Goal: Information Seeking & Learning: Learn about a topic

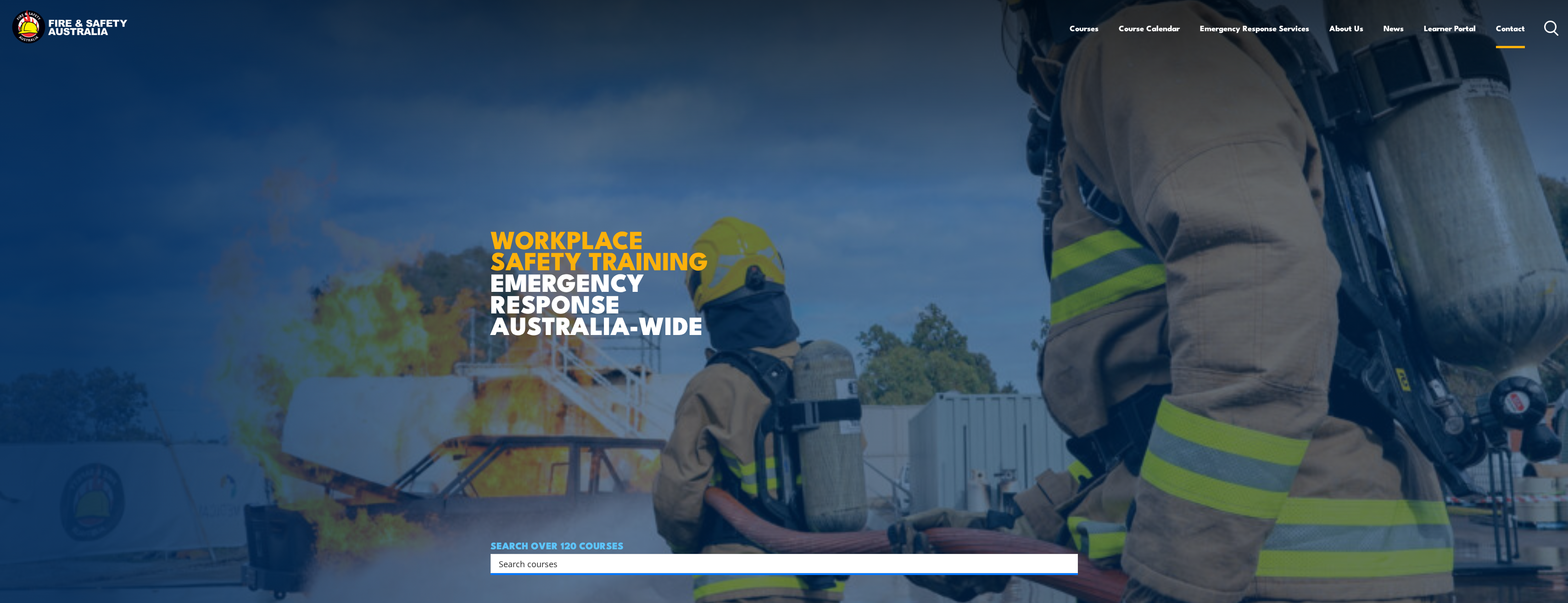
click at [1514, 29] on link "Contact" at bounding box center [1510, 28] width 29 height 24
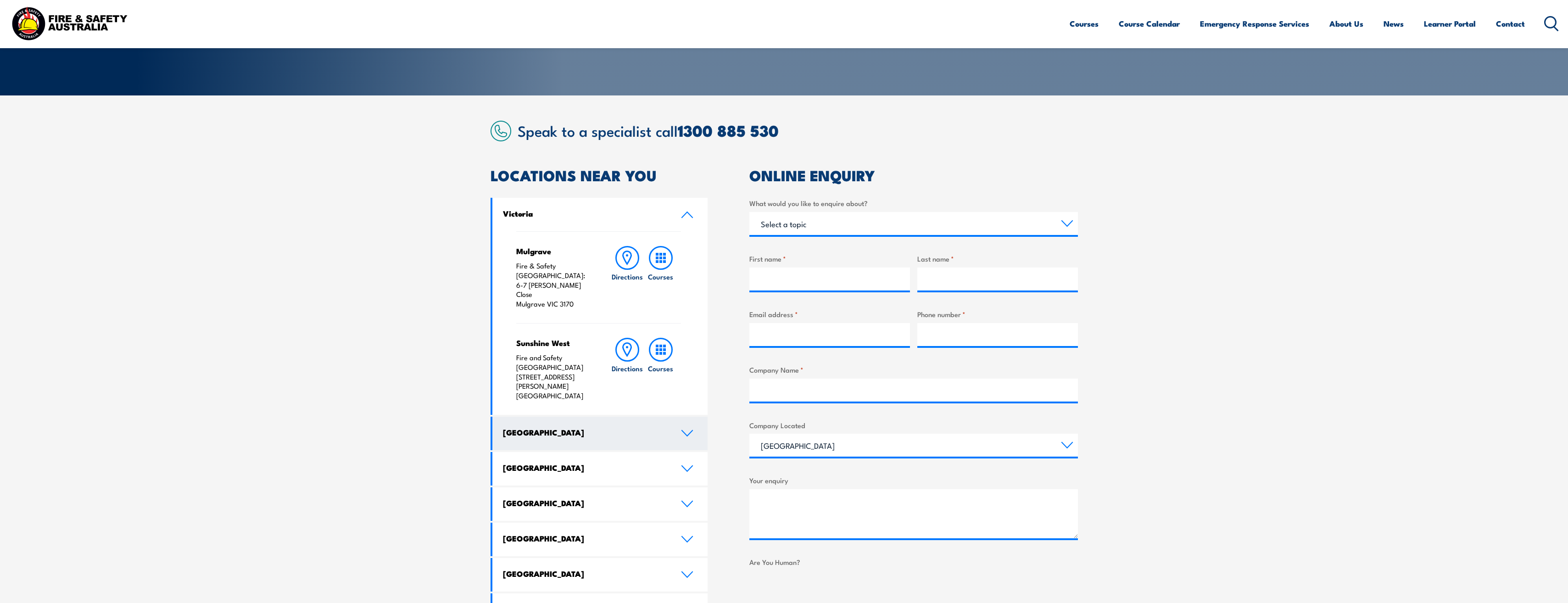
scroll to position [184, 0]
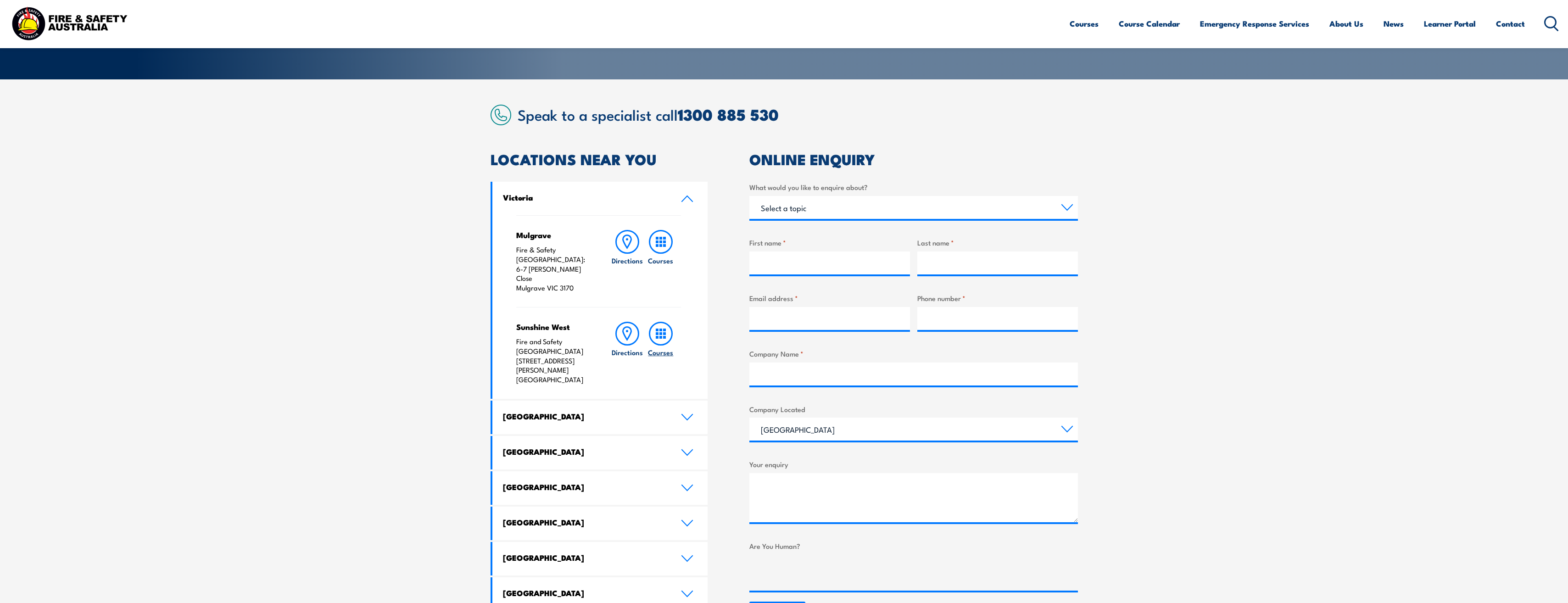
click at [670, 321] on icon at bounding box center [660, 333] width 24 height 24
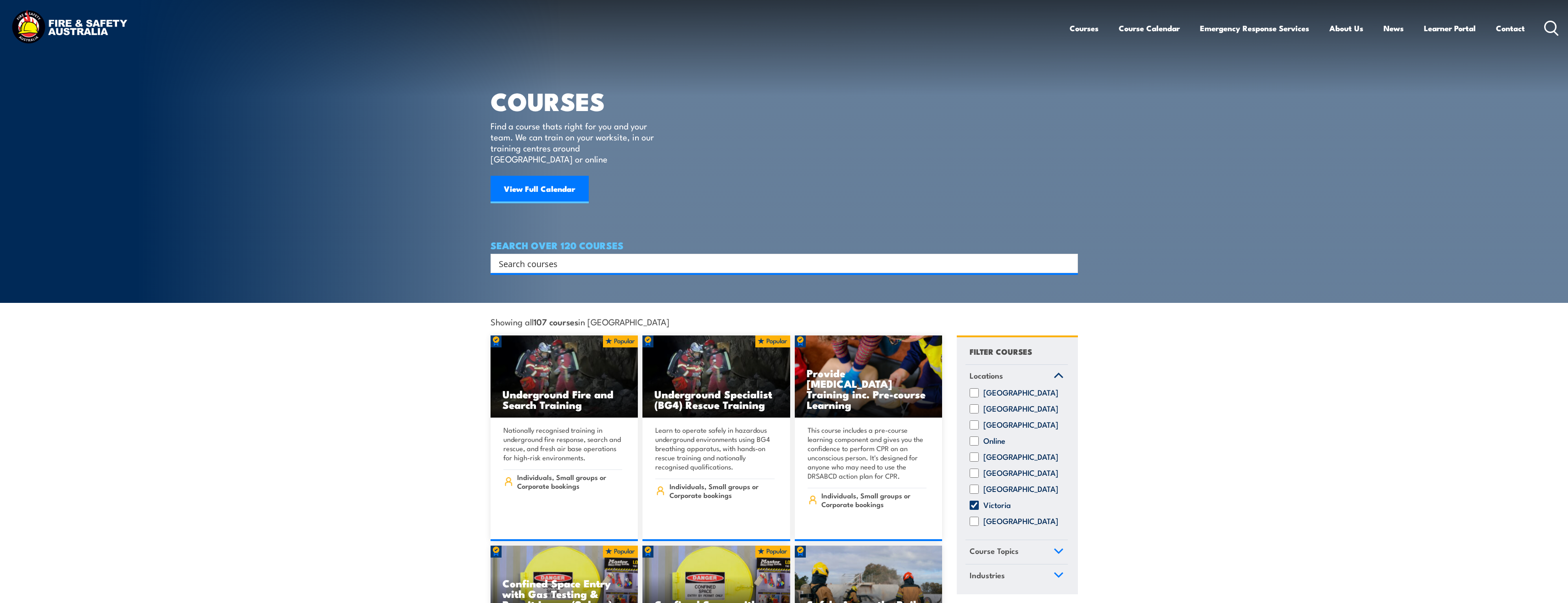
click at [654, 256] on input "Search input" at bounding box center [778, 263] width 559 height 14
type input "first aid pre assessment"
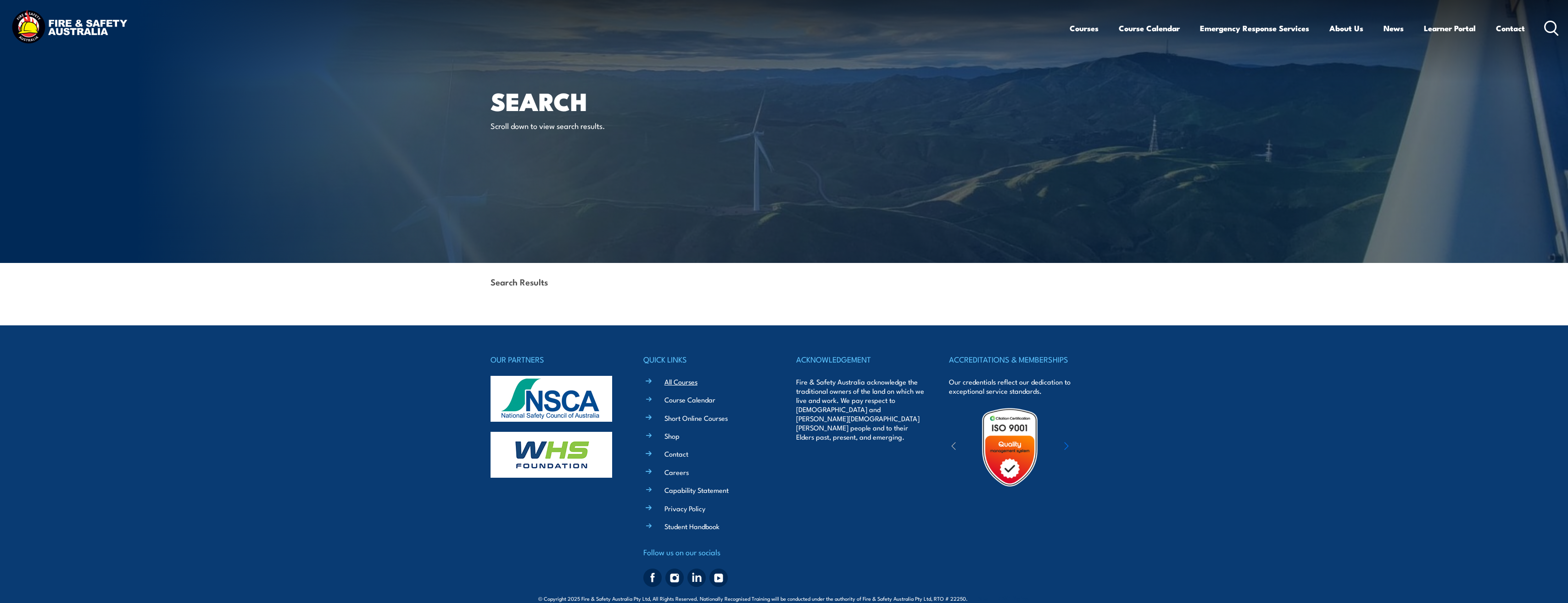
click at [681, 377] on link "All Courses" at bounding box center [681, 382] width 33 height 10
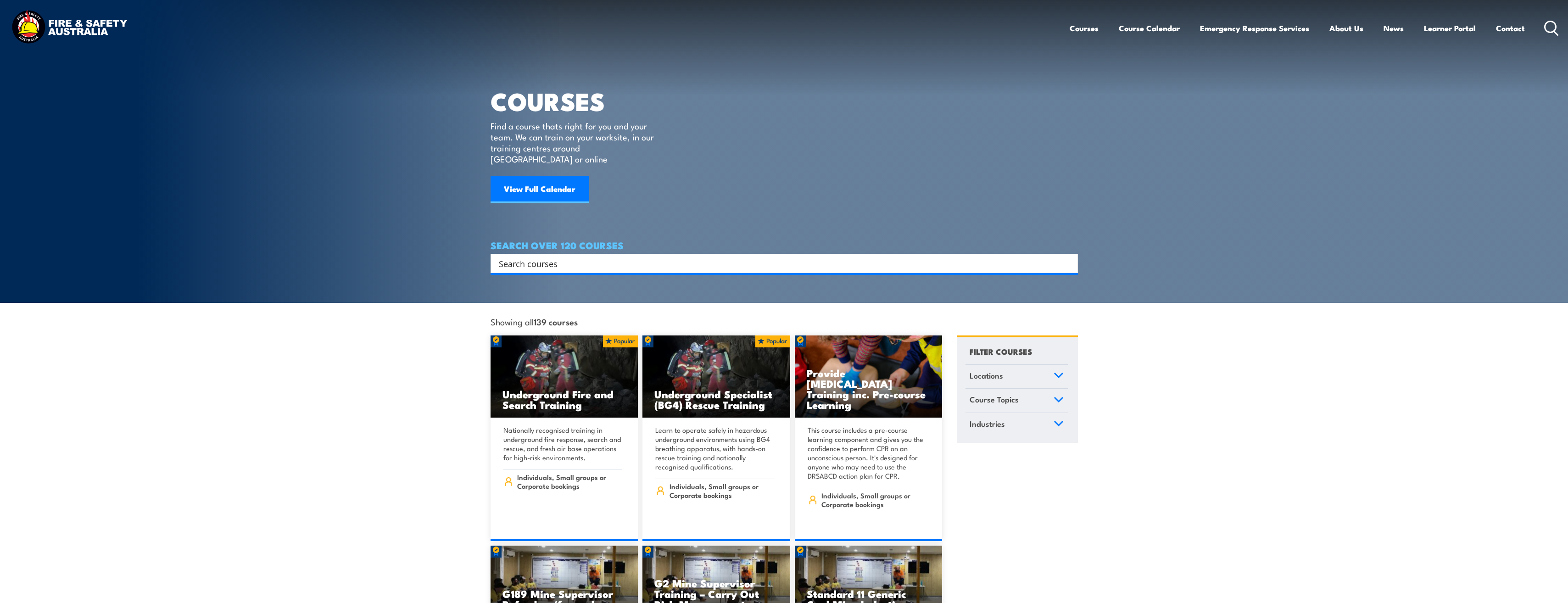
click at [599, 256] on input "Search input" at bounding box center [778, 263] width 559 height 14
type input "first aid"
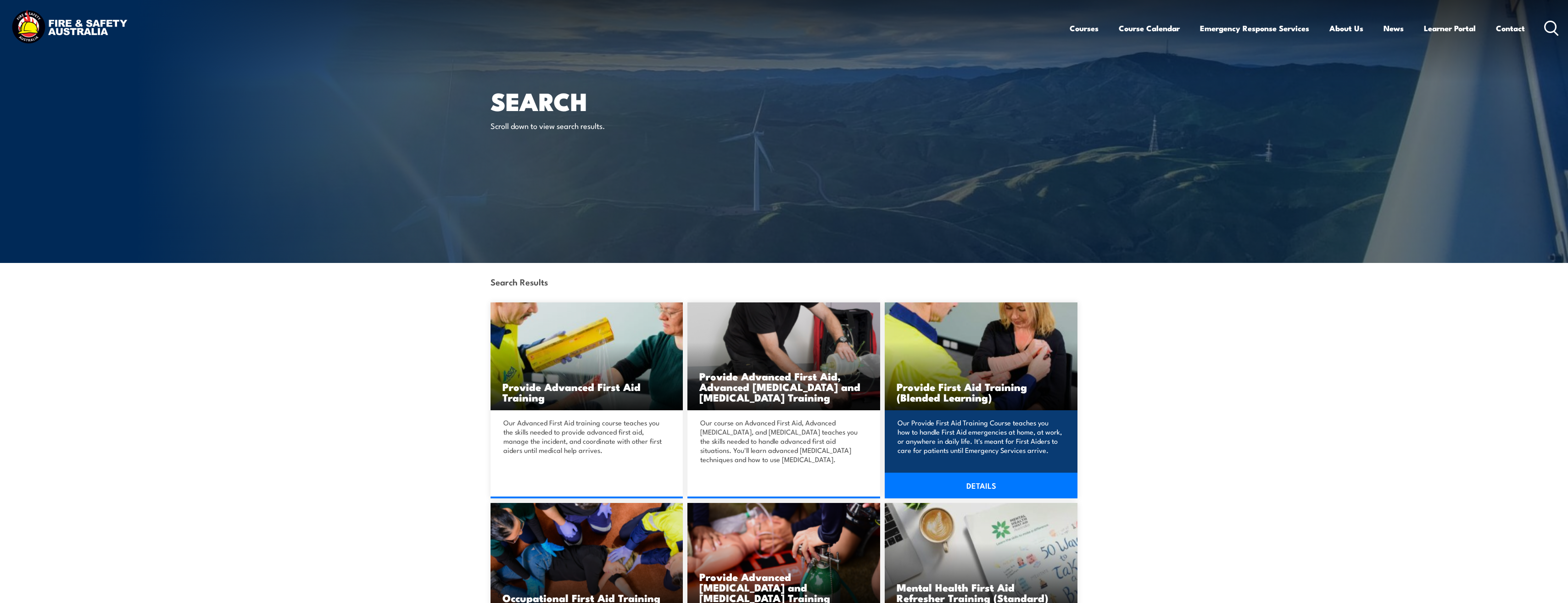
click at [1020, 372] on img at bounding box center [981, 356] width 193 height 108
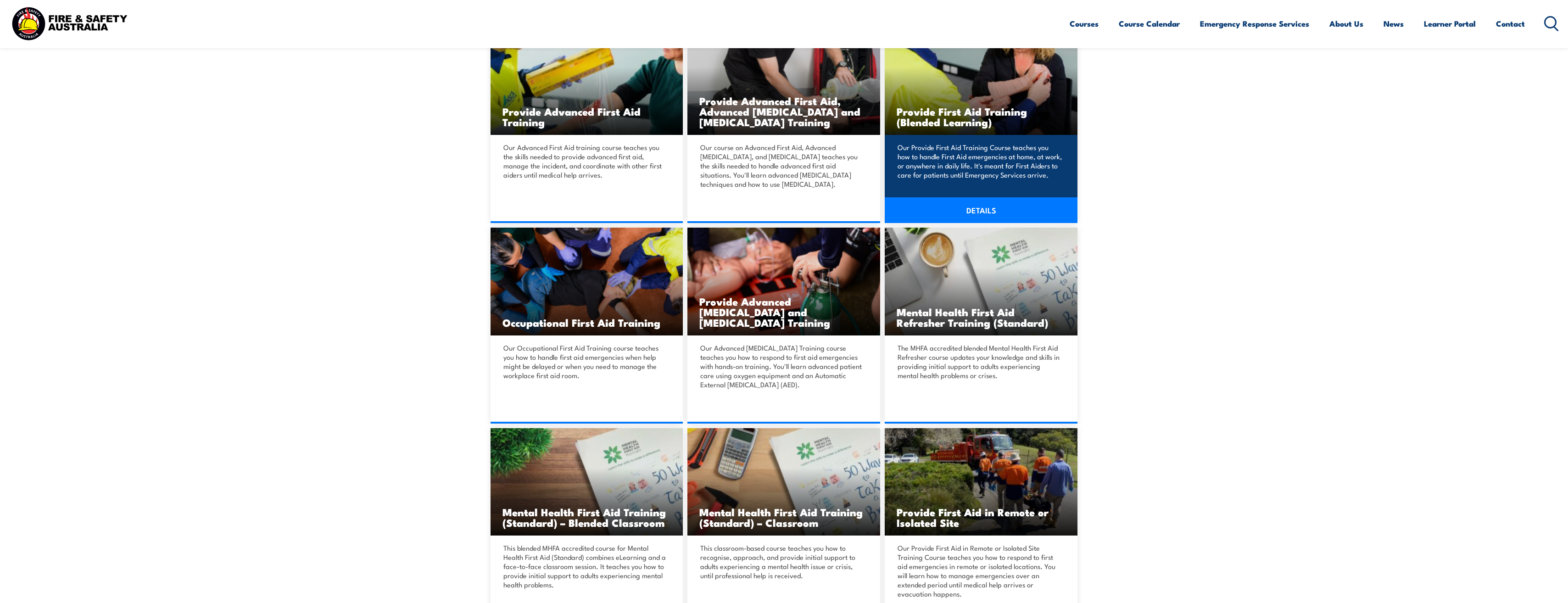
scroll to position [316, 0]
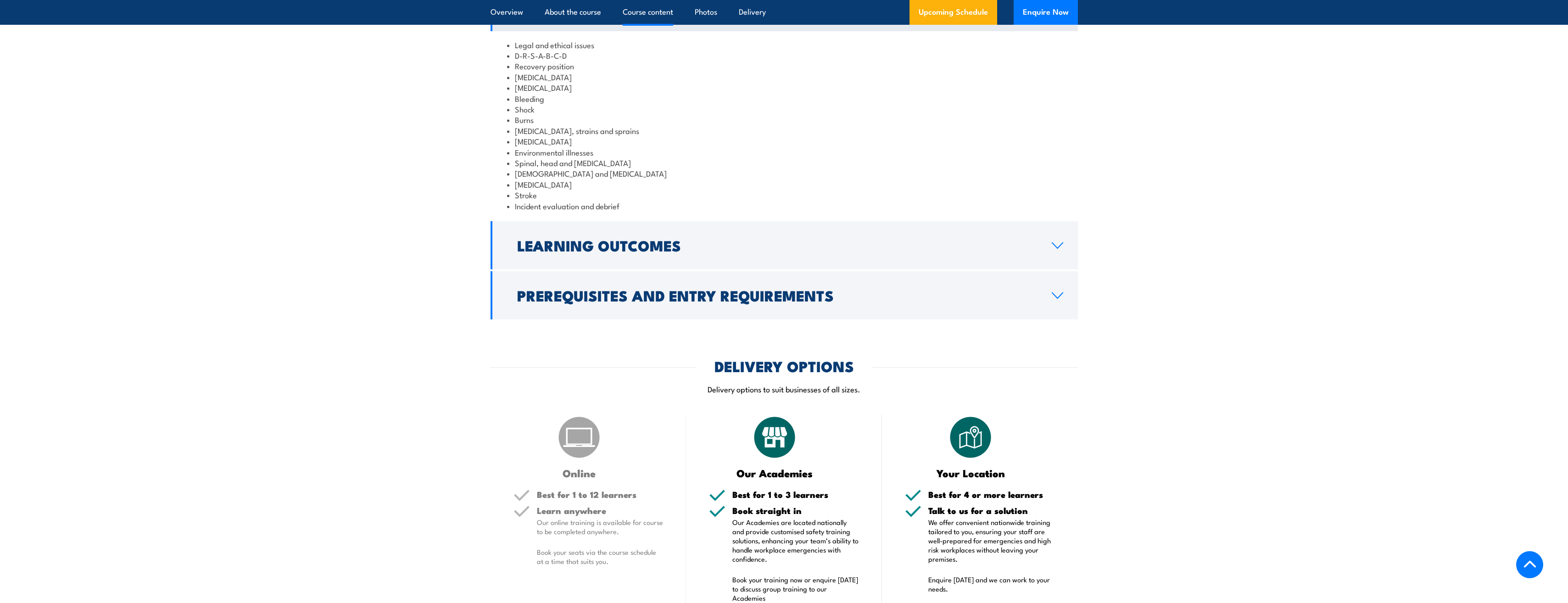
scroll to position [1101, 0]
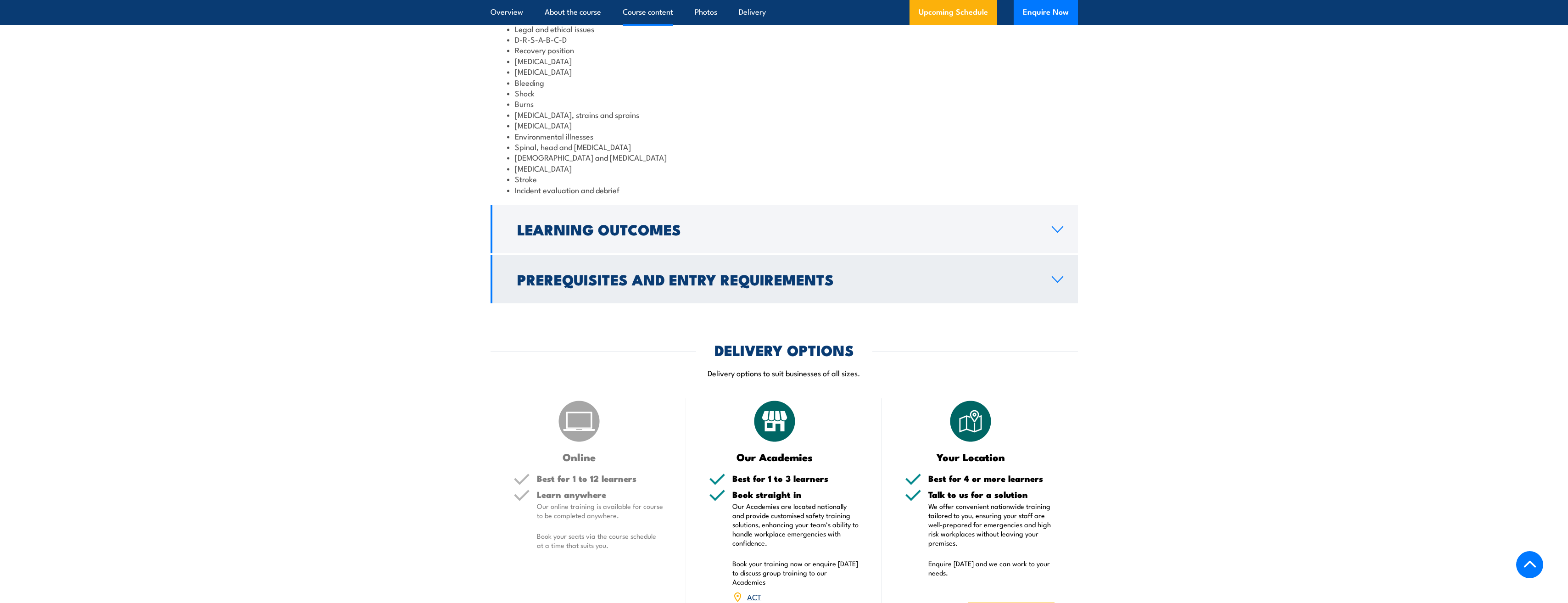
click at [617, 285] on h2 "Prerequisites and Entry Requirements" at bounding box center [777, 279] width 520 height 13
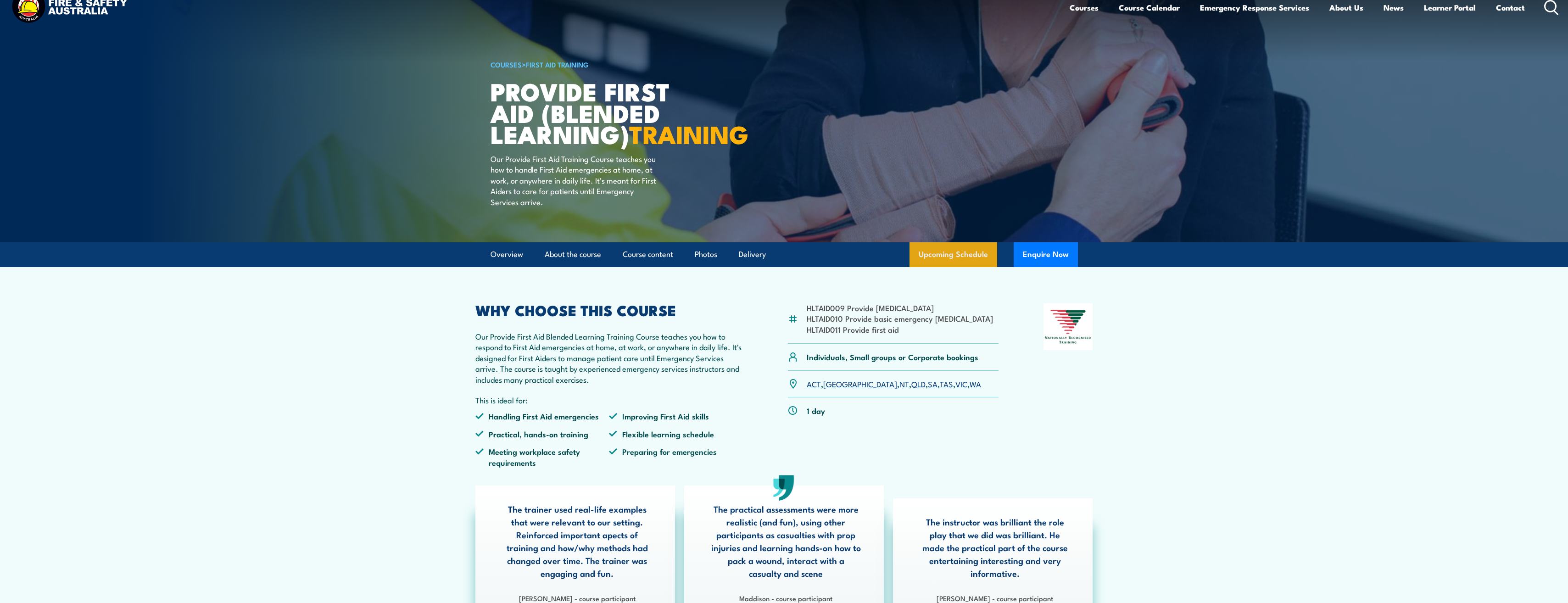
scroll to position [0, 0]
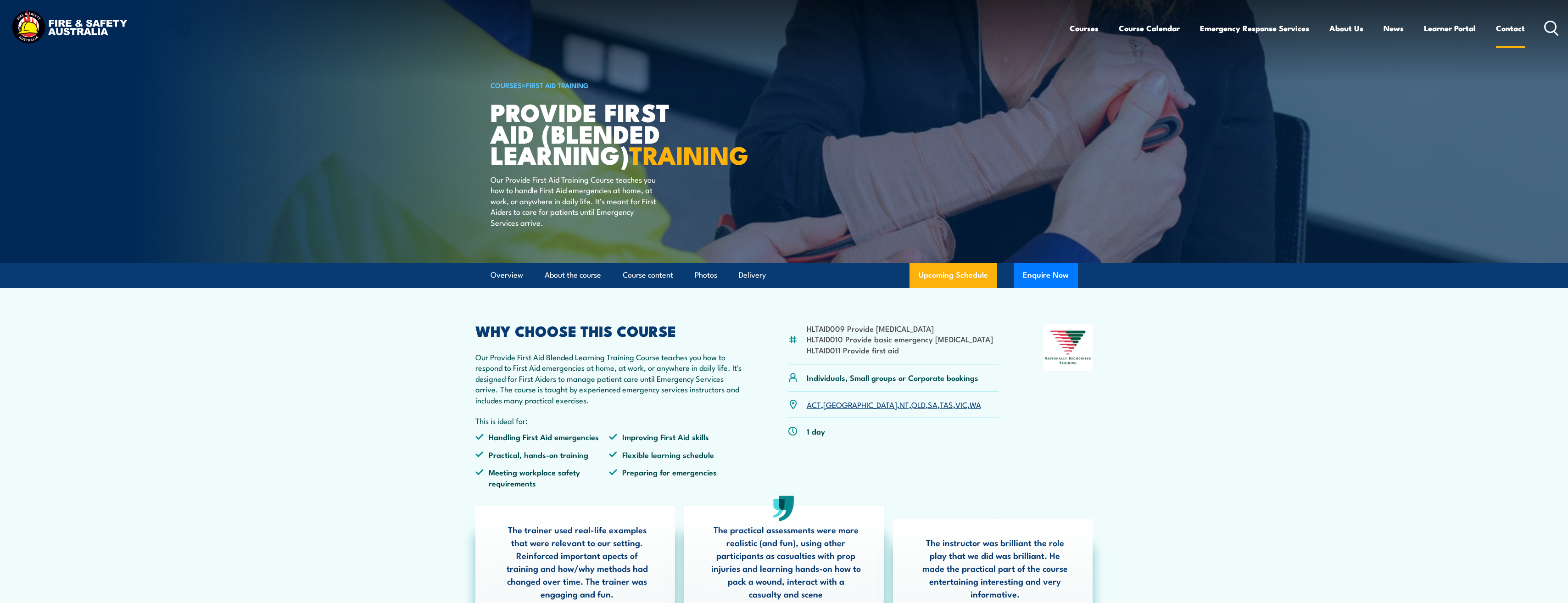
click at [1516, 30] on link "Contact" at bounding box center [1510, 28] width 29 height 24
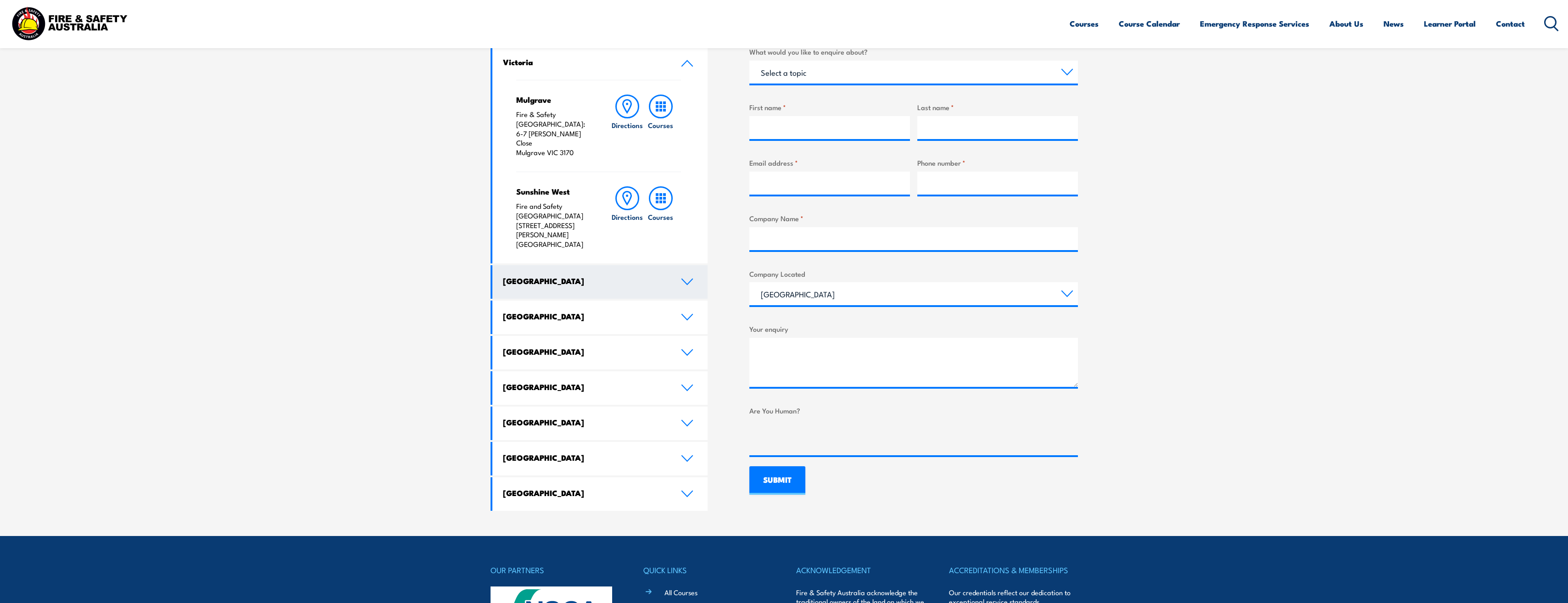
scroll to position [321, 0]
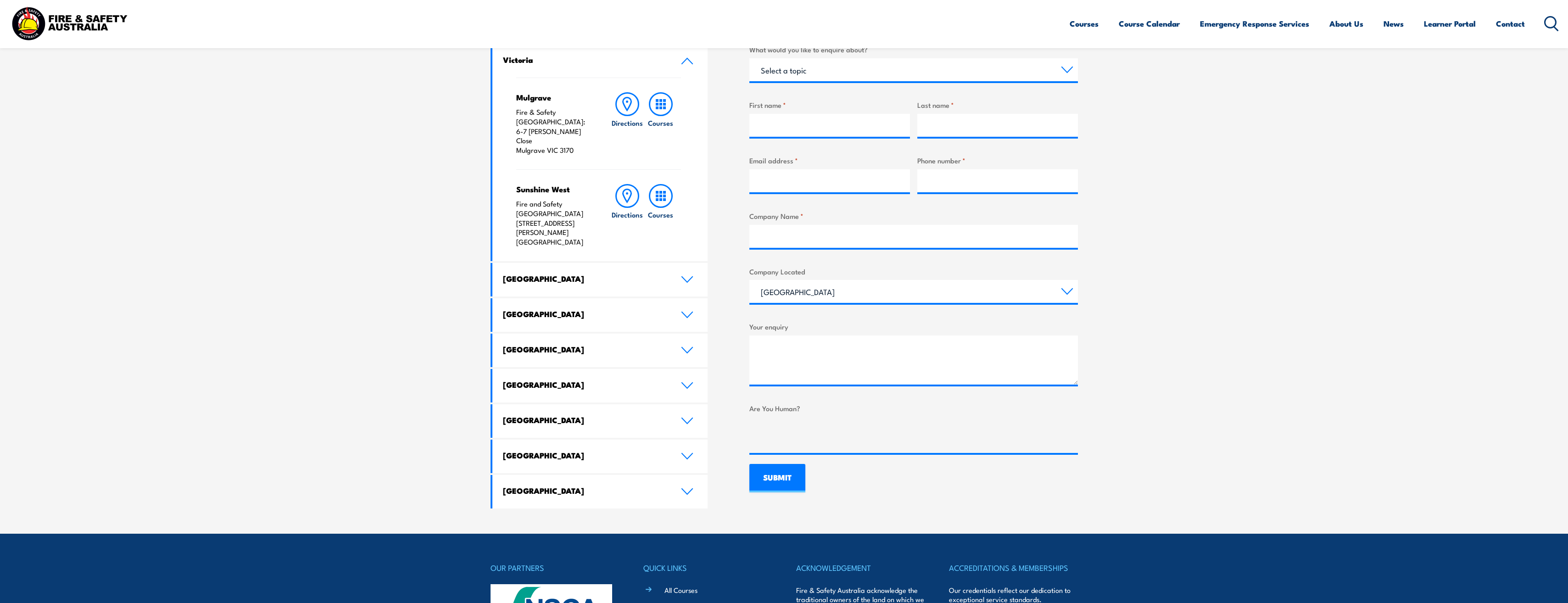
click at [341, 408] on section "Speak to a specialist call 1300 885 530 LOCATIONS NEAR YOU Victoria Mulgrave Fi…" at bounding box center [784, 237] width 1568 height 592
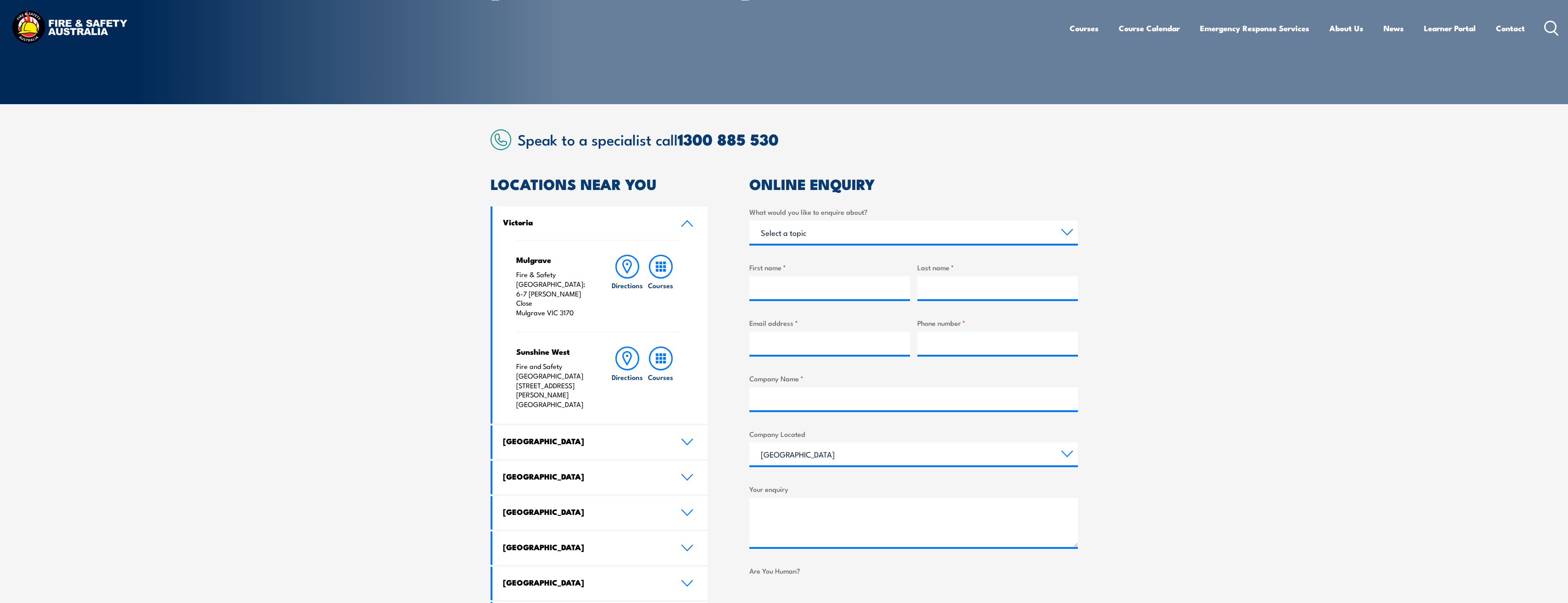
scroll to position [0, 0]
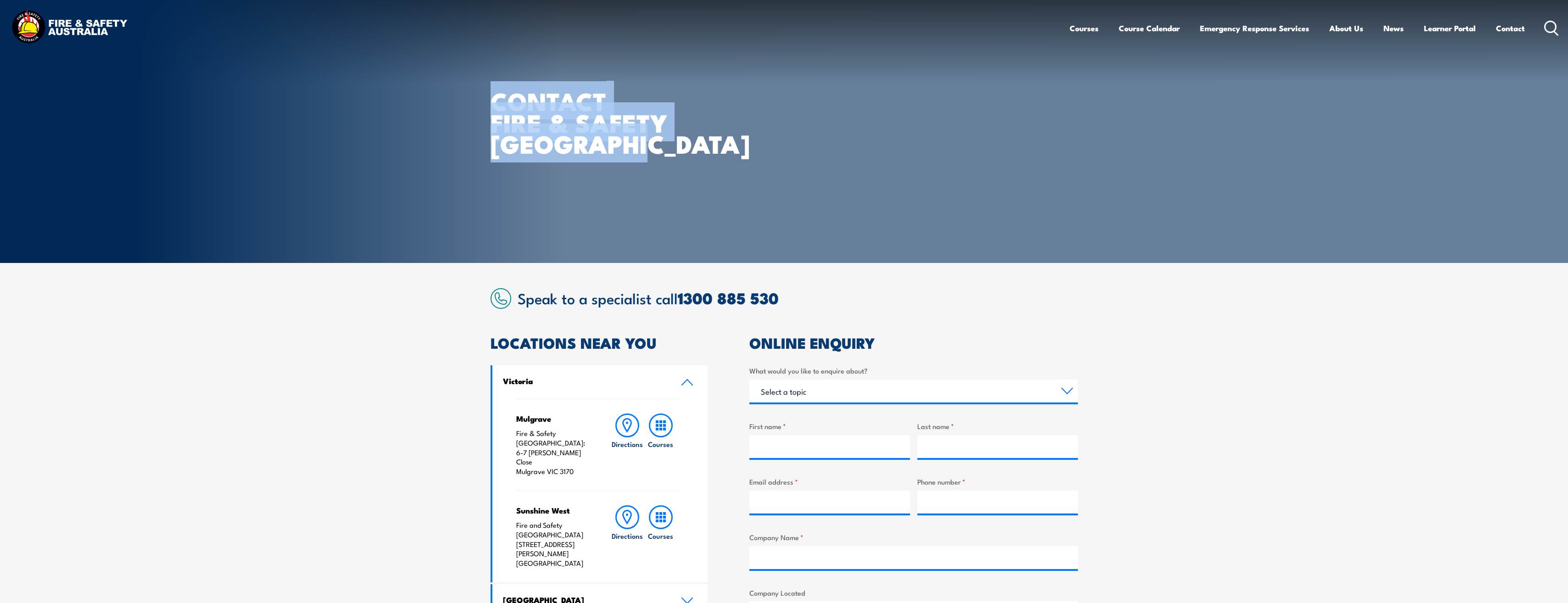
drag, startPoint x: 634, startPoint y: 144, endPoint x: 446, endPoint y: 98, distance: 193.5
click at [446, 98] on section "CONTACT FIRE & SAFETY AUSTRALIA" at bounding box center [784, 131] width 1568 height 263
drag, startPoint x: 446, startPoint y: 98, endPoint x: 661, endPoint y: 139, distance: 218.9
click at [661, 139] on h1 "CONTACT FIRE & SAFETY AUSTRALIA" at bounding box center [604, 122] width 226 height 64
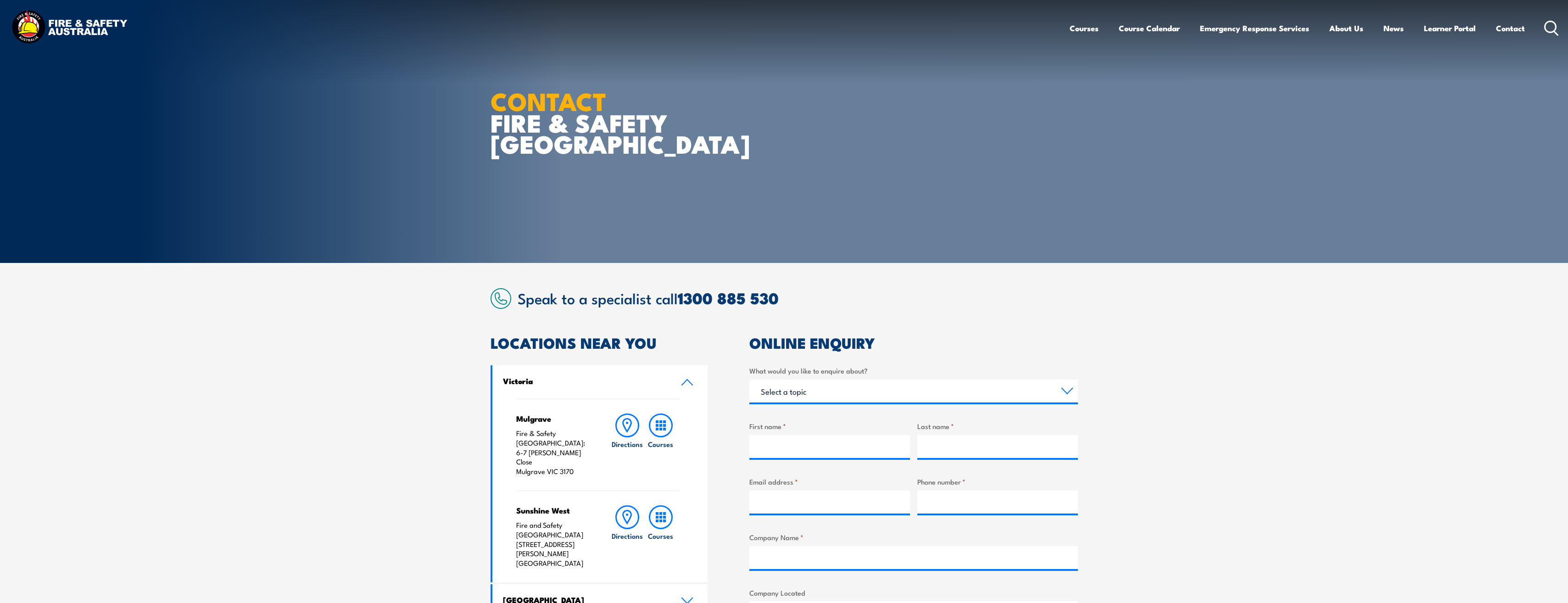
click at [201, 338] on section "Speak to a specialist call 1300 885 530 LOCATIONS NEAR YOU Victoria Mulgrave Fi…" at bounding box center [784, 559] width 1568 height 592
drag, startPoint x: 452, startPoint y: 328, endPoint x: 349, endPoint y: 293, distance: 108.8
click at [349, 293] on section "Speak to a specialist call 1300 885 530 LOCATIONS NEAR YOU Victoria Mulgrave Fi…" at bounding box center [784, 559] width 1568 height 592
click at [323, 504] on section "Speak to a specialist call 1300 885 530 LOCATIONS NEAR YOU Victoria Mulgrave Fi…" at bounding box center [784, 559] width 1568 height 592
drag, startPoint x: 353, startPoint y: 477, endPoint x: 389, endPoint y: 456, distance: 41.7
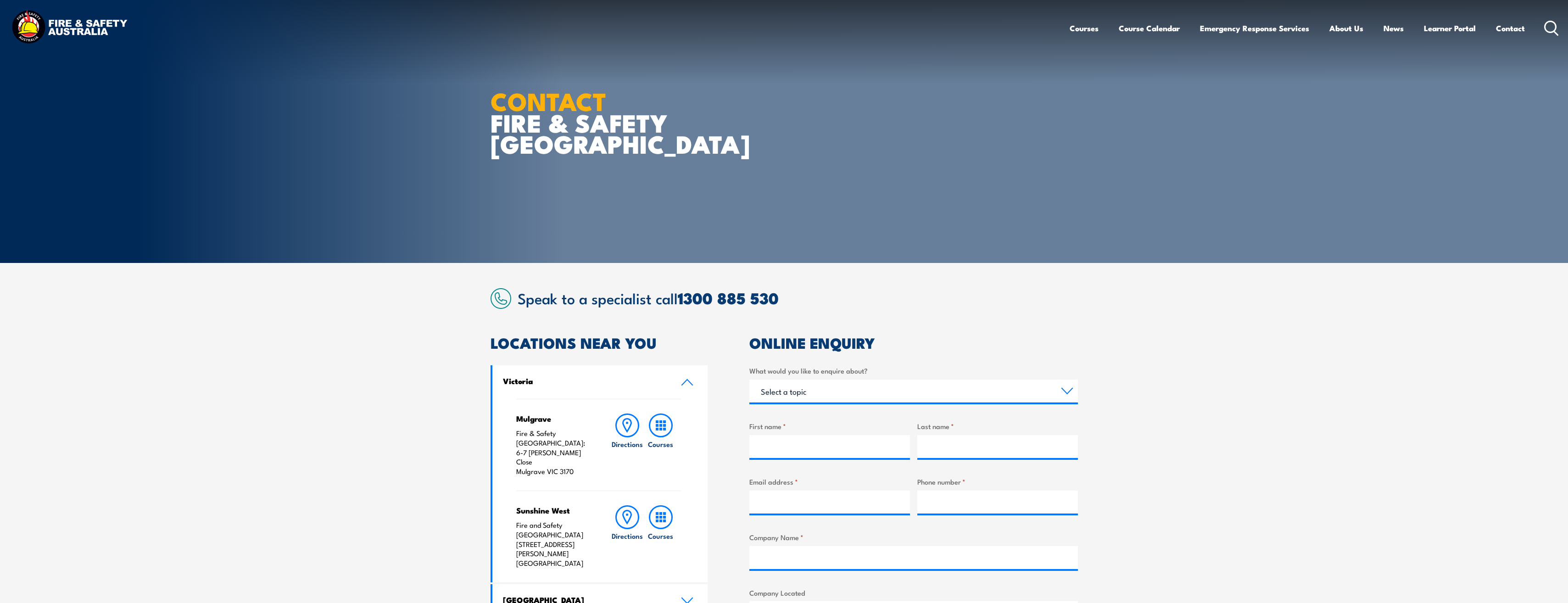
click at [359, 475] on section "Speak to a specialist call 1300 885 530 LOCATIONS NEAR YOU Victoria Mulgrave Fi…" at bounding box center [784, 559] width 1568 height 592
drag, startPoint x: 410, startPoint y: 422, endPoint x: 391, endPoint y: 430, distance: 20.6
click at [391, 430] on section "Speak to a specialist call 1300 885 530 LOCATIONS NEAR YOU Victoria Mulgrave Fi…" at bounding box center [784, 559] width 1568 height 592
click at [170, 502] on section "Speak to a specialist call 1300 885 530 LOCATIONS NEAR YOU Victoria Mulgrave Fi…" at bounding box center [784, 559] width 1568 height 592
click at [208, 506] on section "Speak to a specialist call 1300 885 530 LOCATIONS NEAR YOU Victoria Mulgrave Fi…" at bounding box center [784, 559] width 1568 height 592
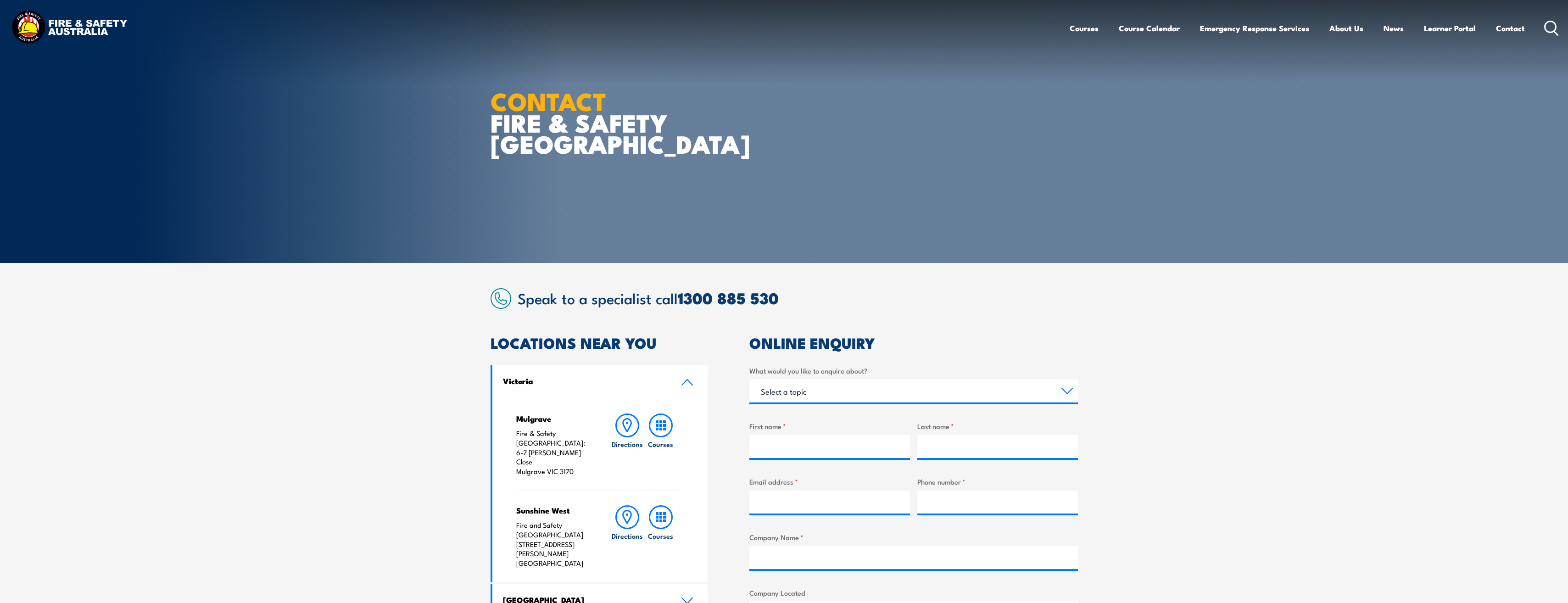
click at [373, 516] on section "Speak to a specialist call 1300 885 530 LOCATIONS NEAR YOU Victoria Mulgrave Fi…" at bounding box center [784, 559] width 1568 height 592
